Goal: Navigation & Orientation: Understand site structure

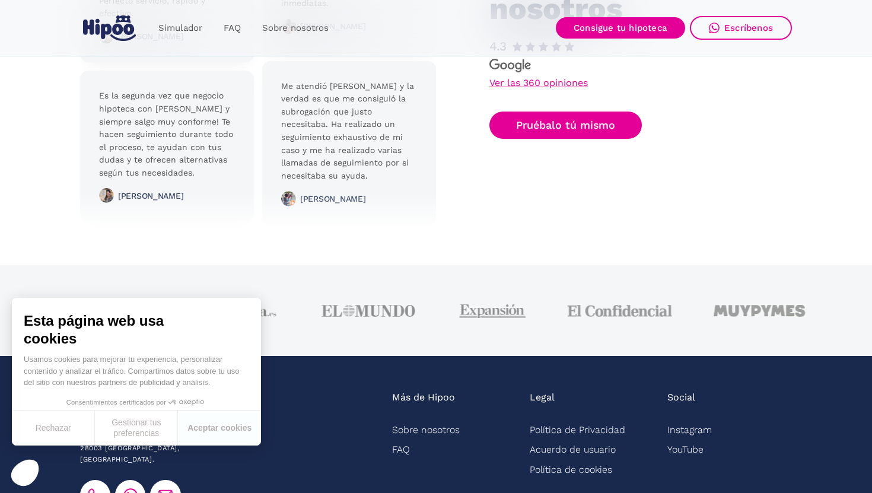
scroll to position [3009, 0]
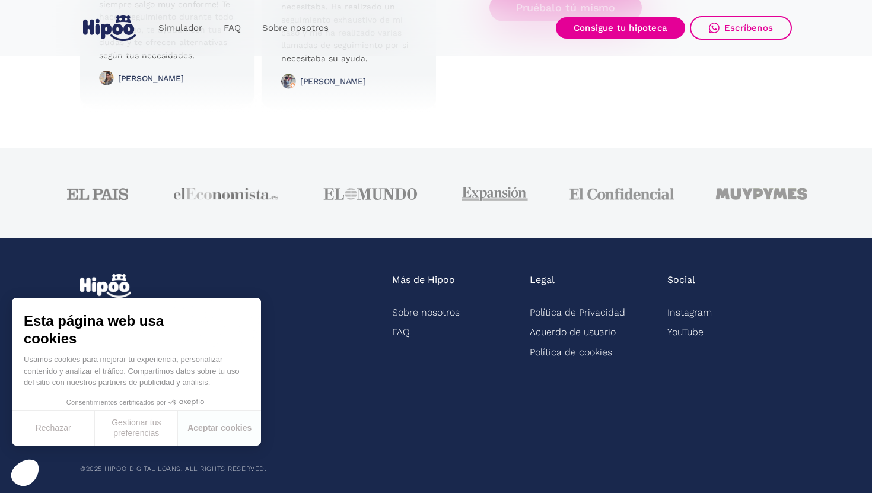
click at [302, 334] on div "C/Zurbano, 92, 4º dcha. 28003 Madrid, España." at bounding box center [229, 333] width 298 height 119
click at [58, 429] on button "Rechazar" at bounding box center [53, 427] width 83 height 35
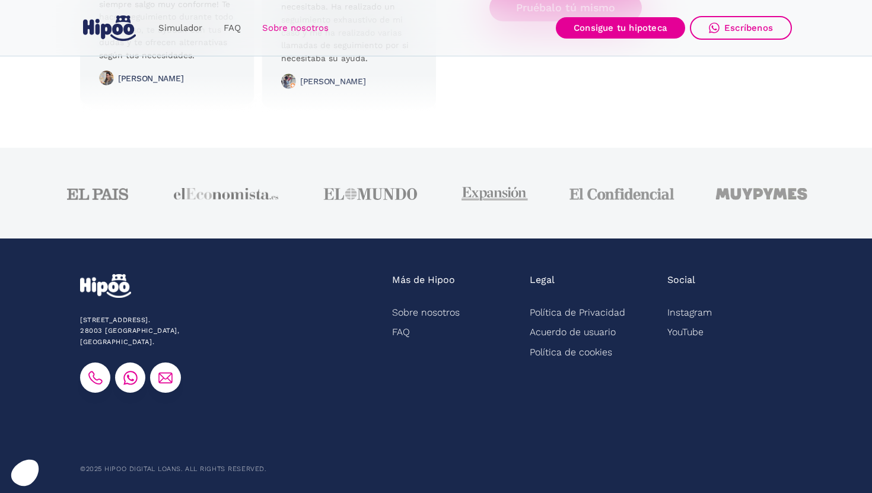
click at [296, 30] on link "Sobre nosotros" at bounding box center [295, 28] width 88 height 23
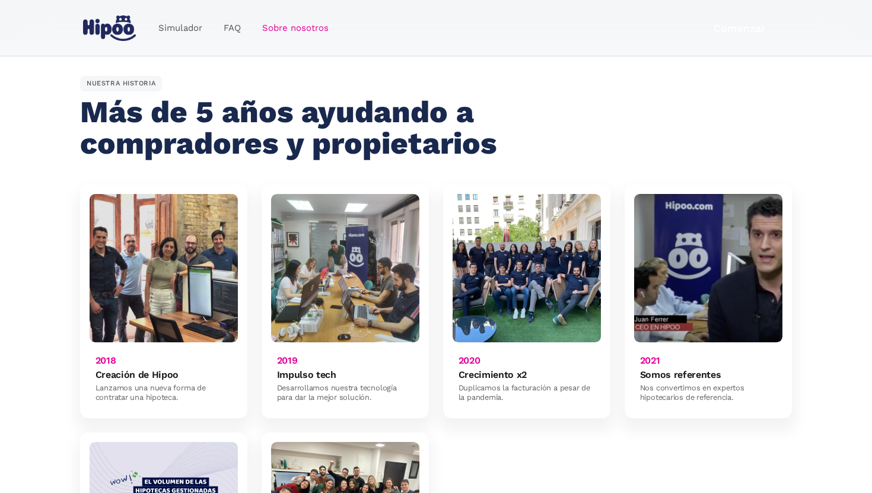
scroll to position [658, 0]
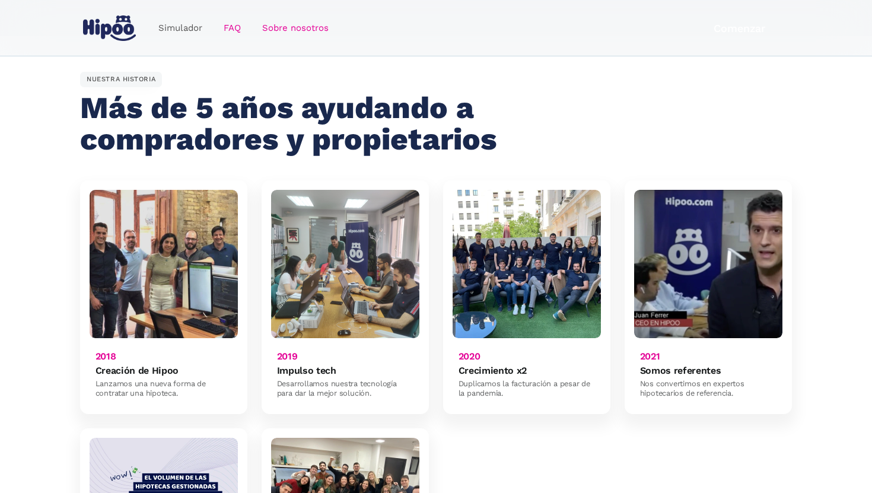
click at [229, 31] on link "FAQ" at bounding box center [232, 28] width 39 height 23
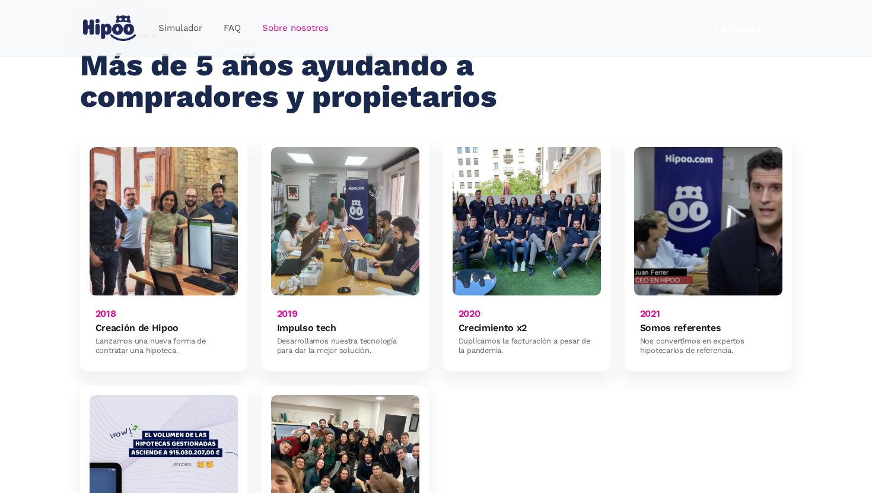
scroll to position [861, 0]
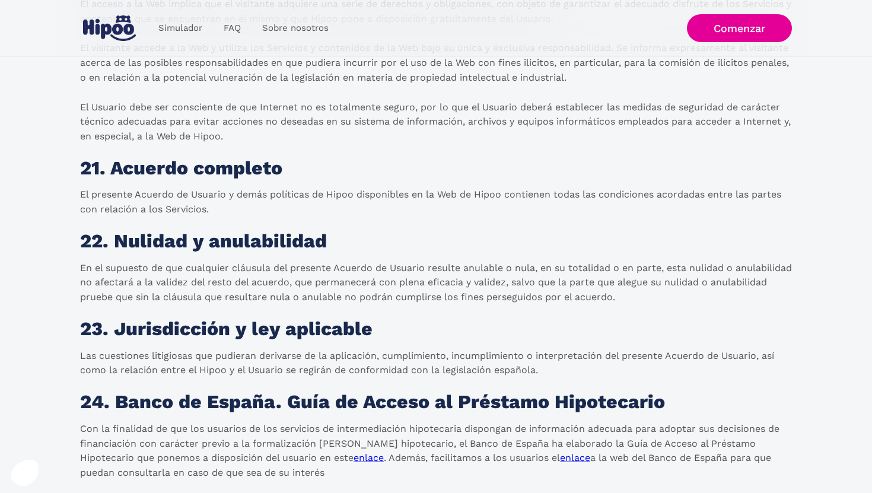
scroll to position [5806, 0]
